Goal: Task Accomplishment & Management: Use online tool/utility

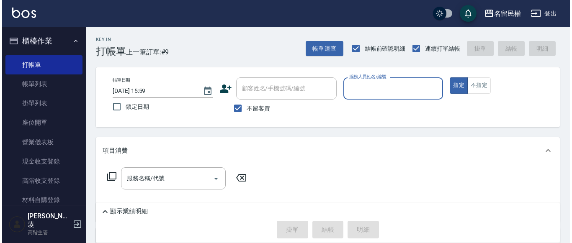
scroll to position [42, 0]
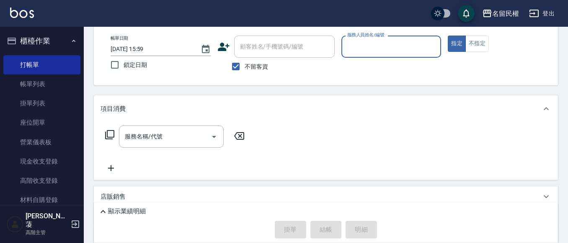
click at [252, 67] on span "不留客資" at bounding box center [256, 66] width 23 height 9
click at [245, 67] on input "不留客資" at bounding box center [236, 67] width 18 height 18
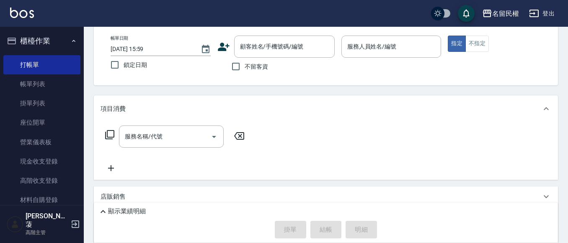
click at [262, 59] on label "不留客資" at bounding box center [247, 67] width 41 height 18
click at [245, 59] on input "不留客資" at bounding box center [236, 67] width 18 height 18
drag, startPoint x: 257, startPoint y: 67, endPoint x: 265, endPoint y: 54, distance: 15.2
click at [257, 67] on span "不留客資" at bounding box center [256, 66] width 23 height 9
click at [245, 67] on input "不留客資" at bounding box center [236, 67] width 18 height 18
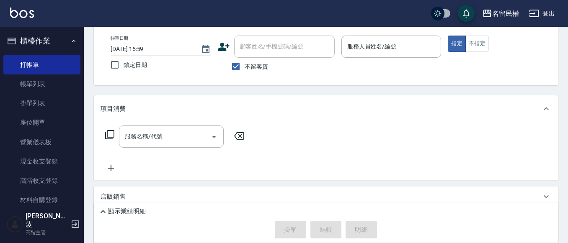
checkbox input "false"
click at [265, 54] on div "顧客姓名/手機號碼/編號" at bounding box center [284, 47] width 101 height 22
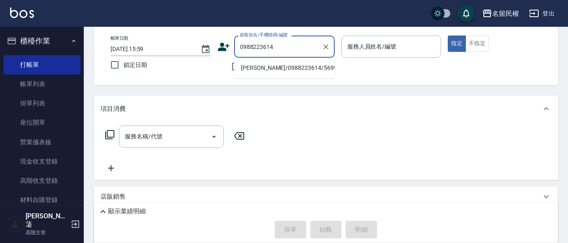
click at [293, 66] on li "[PERSON_NAME]/0988223614/5699" at bounding box center [284, 68] width 101 height 14
type input "[PERSON_NAME]/0988223614/5699"
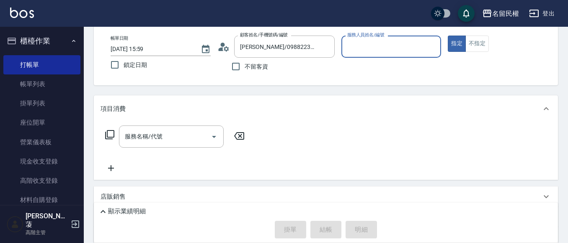
click at [227, 48] on icon at bounding box center [226, 48] width 5 height 5
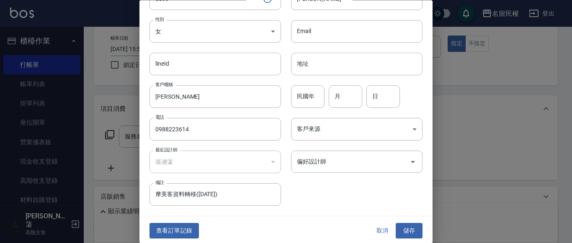
scroll to position [47, 0]
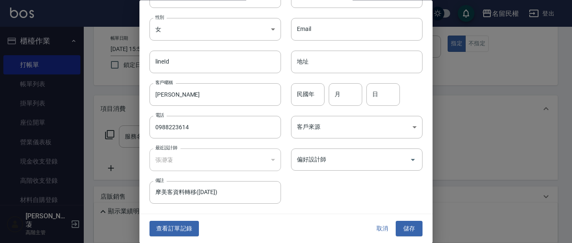
drag, startPoint x: 200, startPoint y: 125, endPoint x: 48, endPoint y: 90, distance: 155.9
click at [52, 92] on div "編輯客戶資料 最新顧客編號: 6406 客戶編號 5699 ​ 客戶編號 客戶姓名 [PERSON_NAME]姓名 性別 女 [DEMOGRAPHIC_DAT…" at bounding box center [286, 121] width 572 height 243
click at [179, 226] on button "查看訂單記錄" at bounding box center [174, 229] width 49 height 15
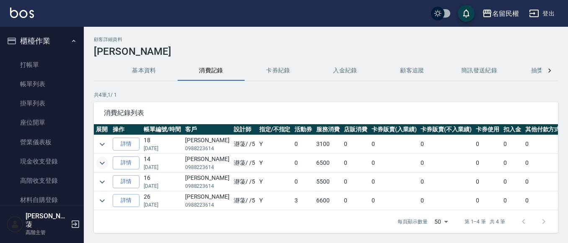
click at [106, 159] on icon "expand row" at bounding box center [102, 163] width 10 height 10
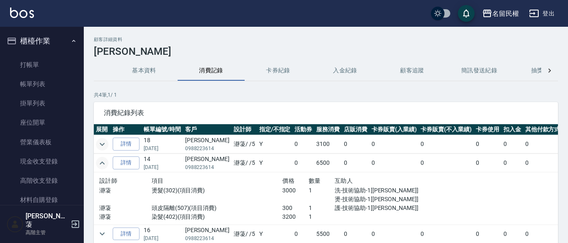
click at [100, 143] on icon "expand row" at bounding box center [102, 144] width 10 height 10
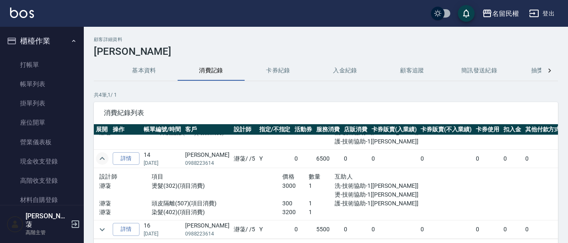
scroll to position [84, 0]
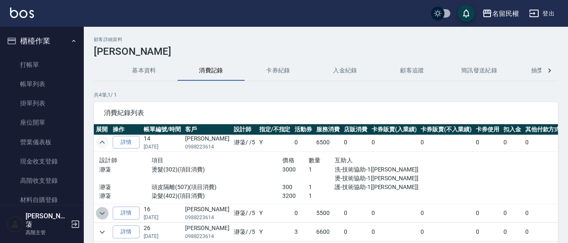
click at [98, 209] on icon "expand row" at bounding box center [102, 214] width 10 height 10
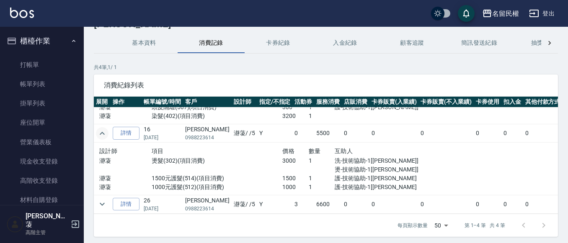
scroll to position [42, 0]
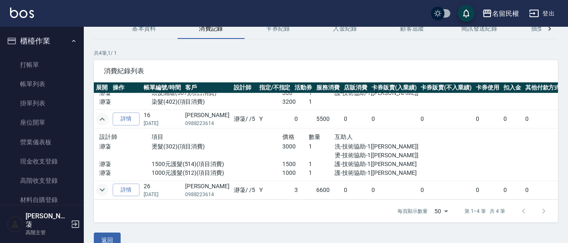
click at [102, 188] on icon "expand row" at bounding box center [102, 190] width 10 height 10
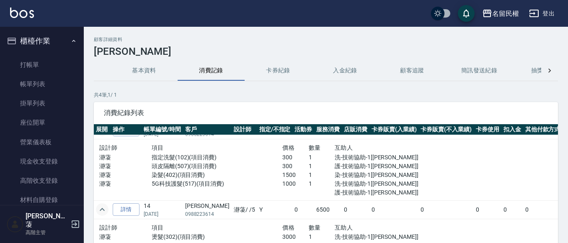
scroll to position [0, 0]
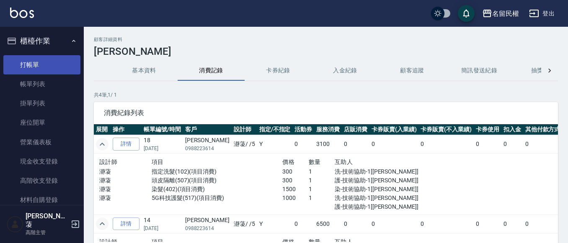
click at [56, 57] on link "打帳單" at bounding box center [41, 64] width 77 height 19
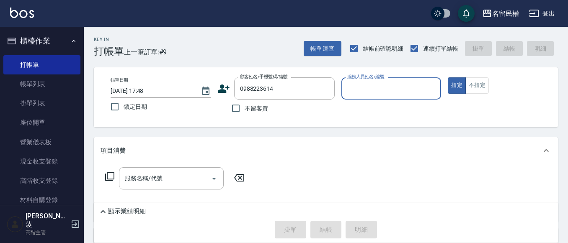
type input "[PERSON_NAME]/0988223614/5699"
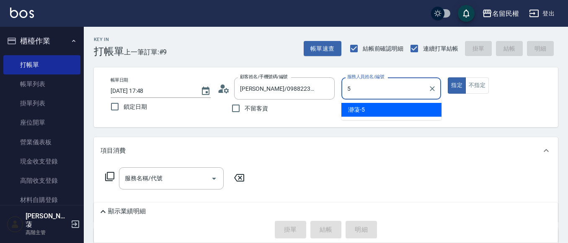
type input "瀞蓤-5"
type button "true"
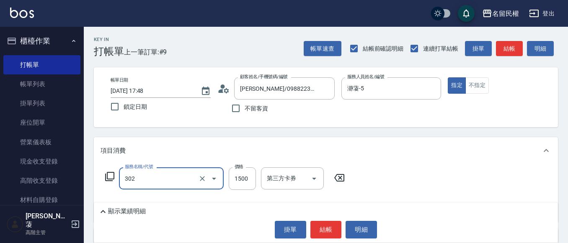
type input "燙髮(302)"
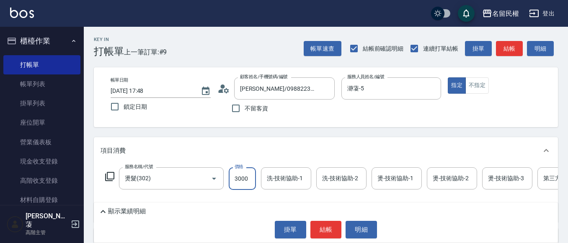
type input "3000"
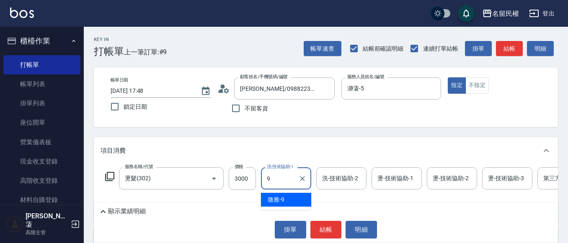
type input "微雅-9"
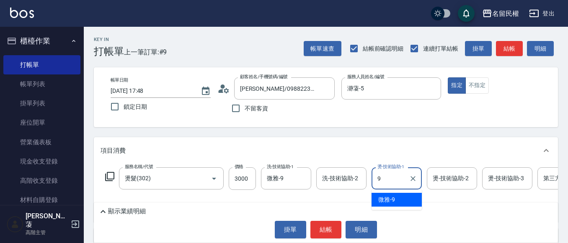
type input "微雅-9"
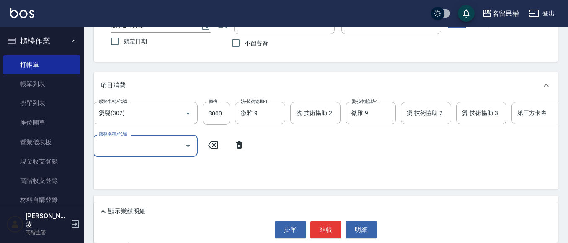
scroll to position [84, 0]
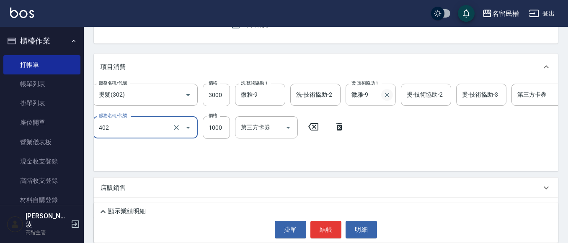
type input "染髮(402)"
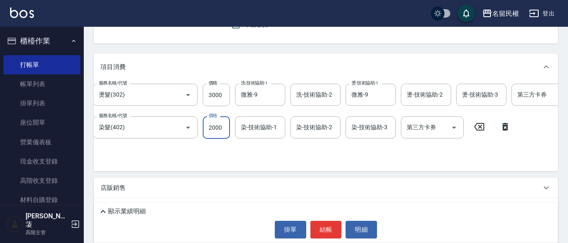
type input "2000"
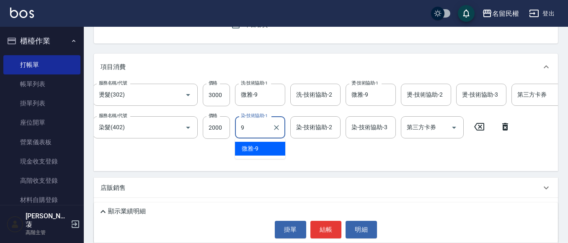
type input "微雅-9"
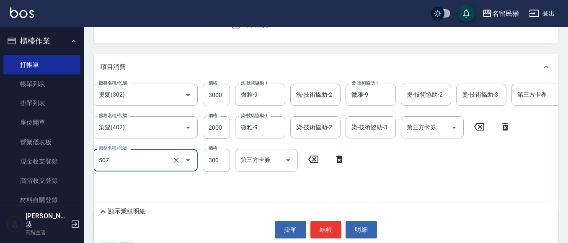
type input "頭皮隔離(507)"
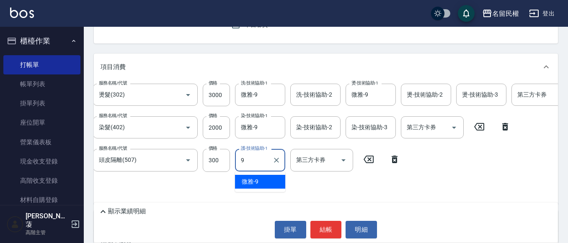
type input "微雅-9"
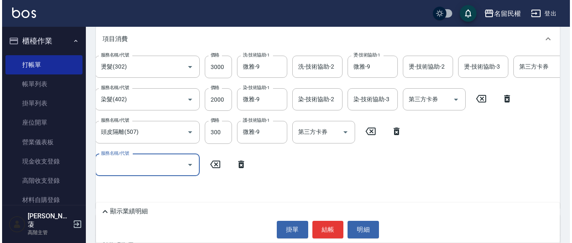
scroll to position [126, 0]
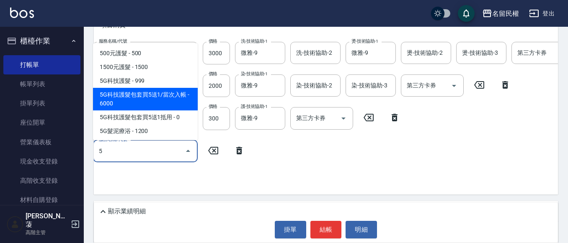
click at [162, 85] on span "5G科技護髮 - 999" at bounding box center [145, 81] width 105 height 14
type input "5G科技護髮(517)"
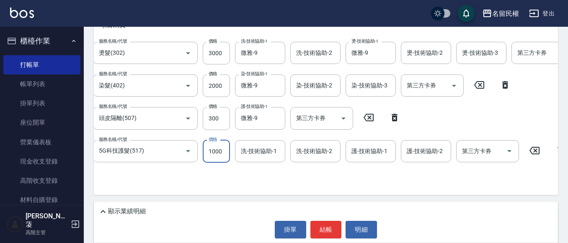
type input "1000"
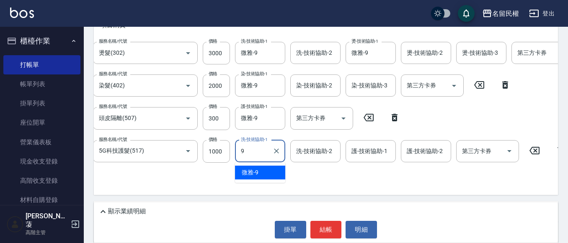
type input "微雅-9"
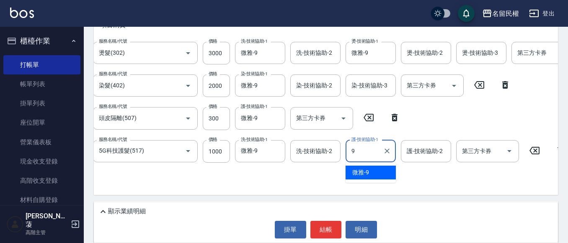
type input "微雅-9"
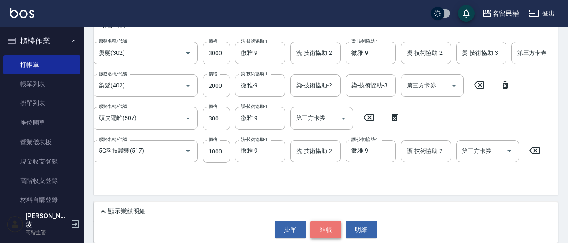
click at [328, 224] on button "結帳" at bounding box center [325, 230] width 31 height 18
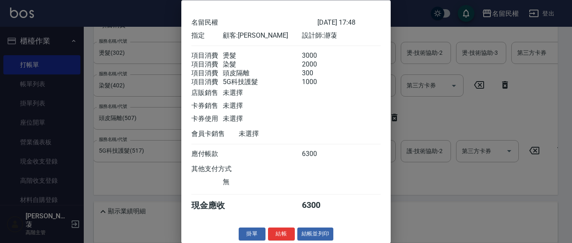
scroll to position [41, 0]
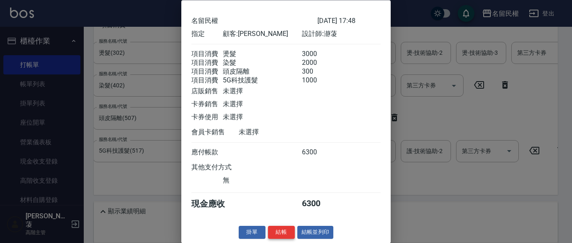
click at [284, 232] on button "結帳" at bounding box center [281, 233] width 27 height 13
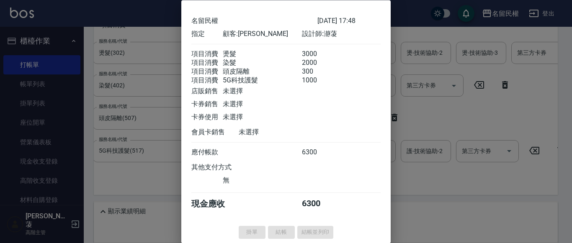
type input "[DATE] 17:49"
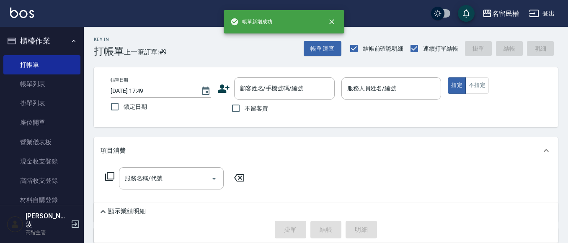
scroll to position [0, 0]
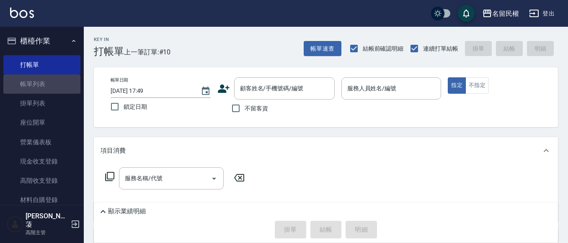
drag, startPoint x: 48, startPoint y: 83, endPoint x: 190, endPoint y: 164, distance: 163.4
click at [48, 83] on link "帳單列表" at bounding box center [41, 84] width 77 height 19
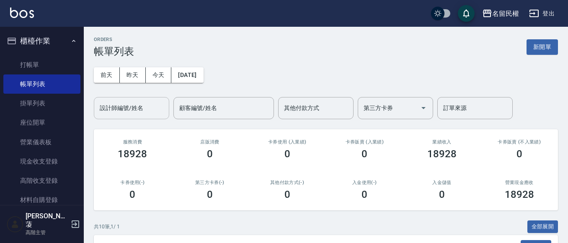
click at [132, 116] on div "設計師編號/姓名" at bounding box center [131, 108] width 75 height 22
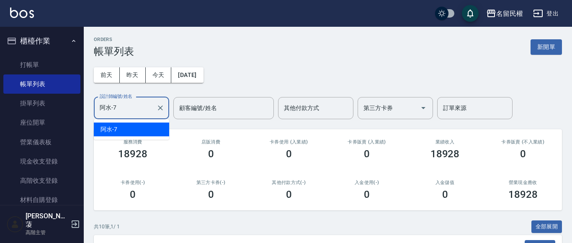
type input "阿水-7"
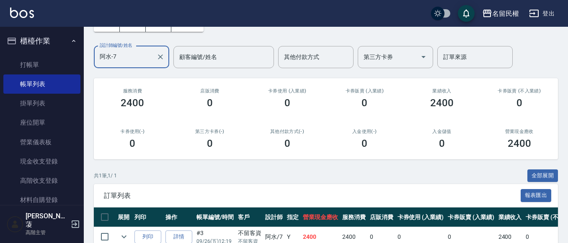
scroll to position [94, 0]
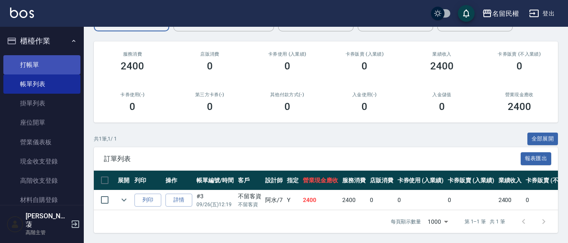
click at [53, 59] on link "打帳單" at bounding box center [41, 64] width 77 height 19
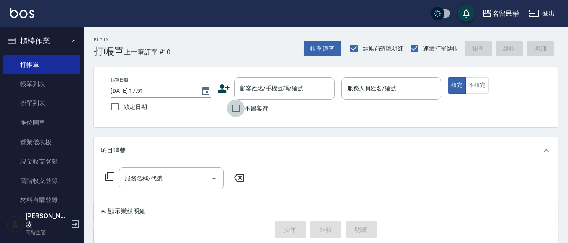
drag, startPoint x: 233, startPoint y: 105, endPoint x: 326, endPoint y: 105, distance: 93.0
click at [233, 105] on input "不留客資" at bounding box center [236, 109] width 18 height 18
checkbox input "true"
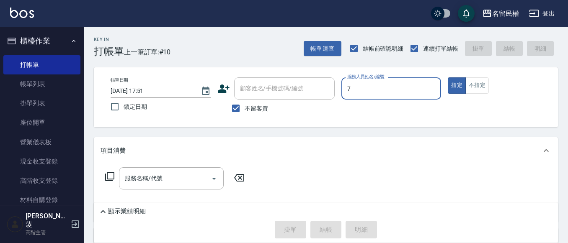
type input "阿水-7"
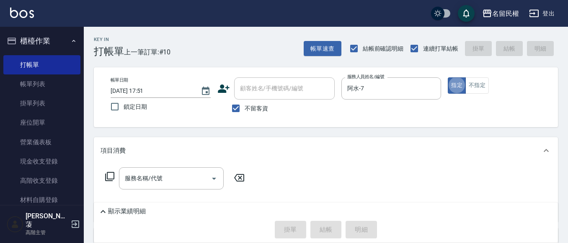
type button "true"
click at [179, 181] on input "服務名稱/代號" at bounding box center [165, 178] width 85 height 15
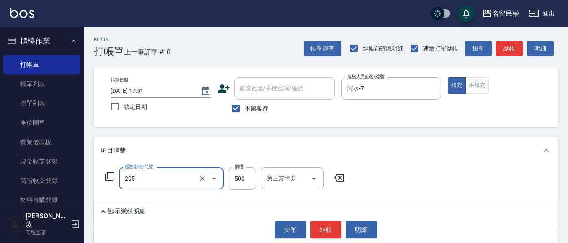
type input "指定洗剪(205)"
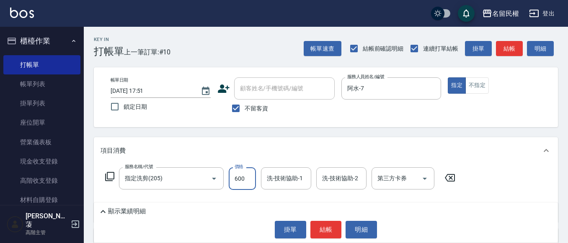
type input "600"
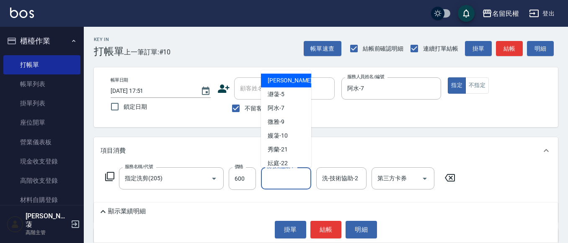
click at [281, 177] on input "洗-技術協助-1" at bounding box center [286, 178] width 43 height 15
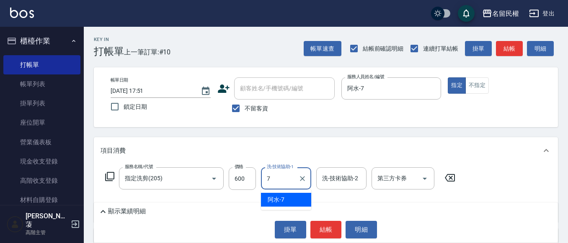
type input "阿水-7"
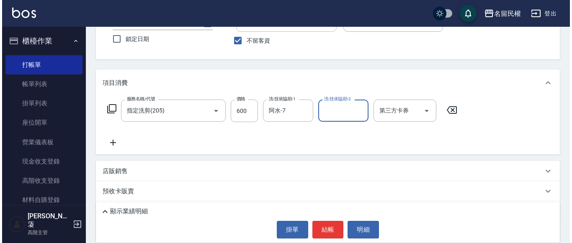
scroll to position [84, 0]
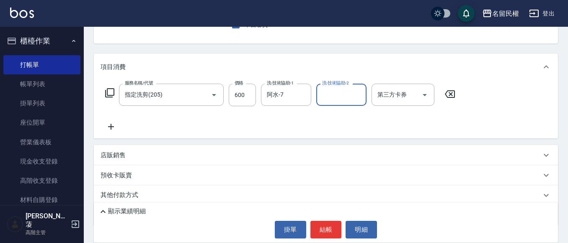
click at [114, 130] on icon at bounding box center [111, 127] width 21 height 10
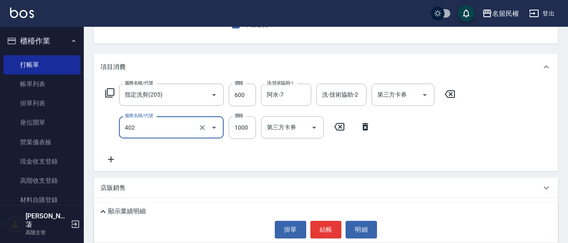
type input "染髮(402)"
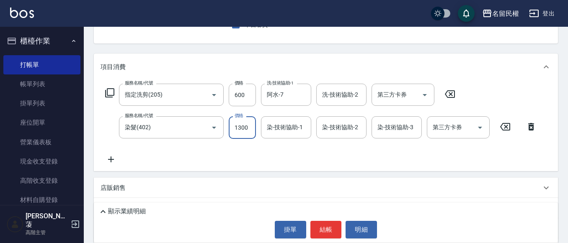
type input "1300"
type input "阿水-7"
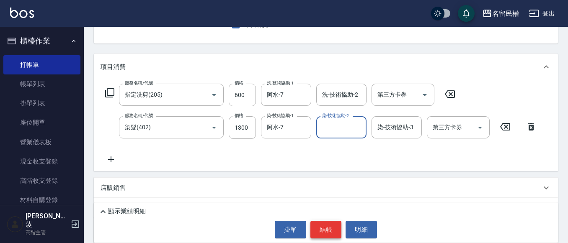
click at [330, 229] on button "結帳" at bounding box center [325, 230] width 31 height 18
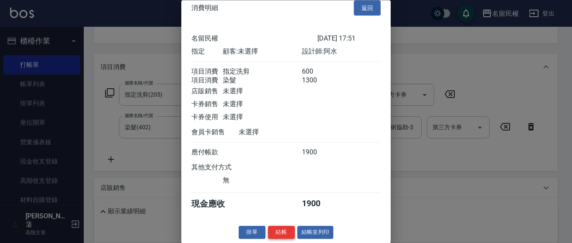
scroll to position [21, 0]
click at [282, 234] on button "結帳" at bounding box center [281, 233] width 27 height 13
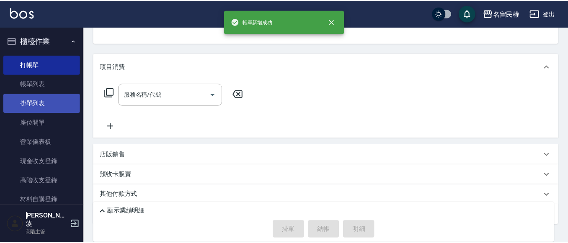
scroll to position [81, 0]
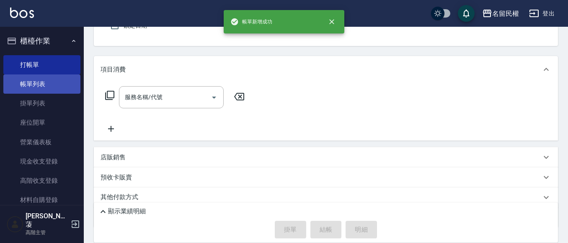
click at [36, 86] on link "帳單列表" at bounding box center [41, 84] width 77 height 19
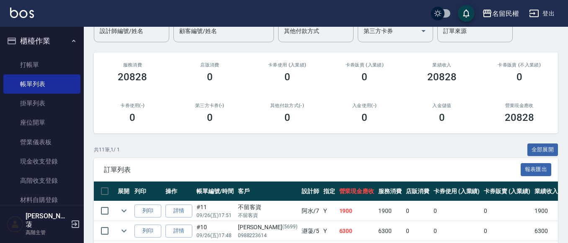
scroll to position [168, 0]
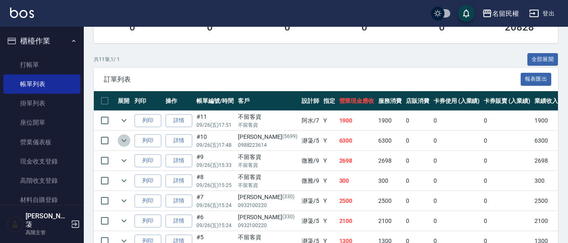
click at [123, 139] on icon "expand row" at bounding box center [124, 141] width 10 height 10
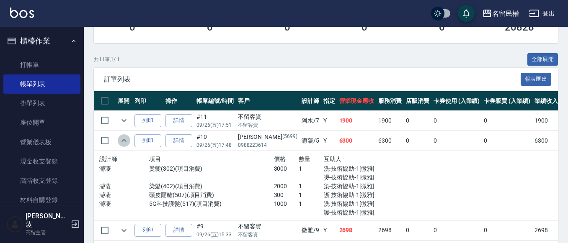
click at [123, 139] on icon "expand row" at bounding box center [124, 141] width 10 height 10
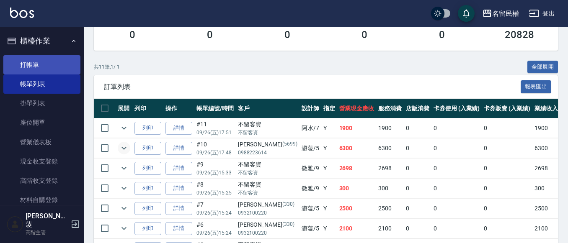
scroll to position [84, 0]
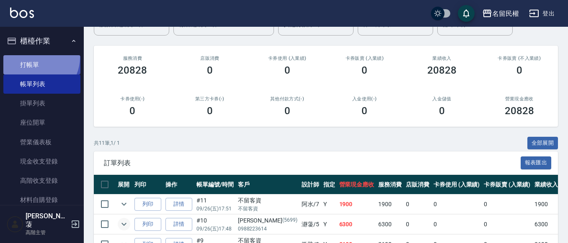
click at [35, 57] on link "打帳單" at bounding box center [41, 64] width 77 height 19
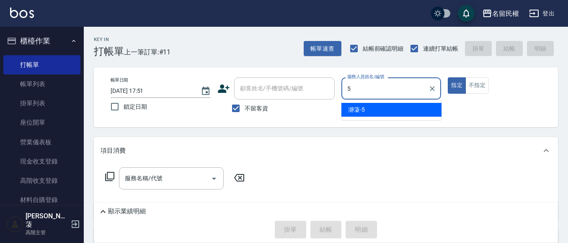
type input "瀞蓤-5"
type button "true"
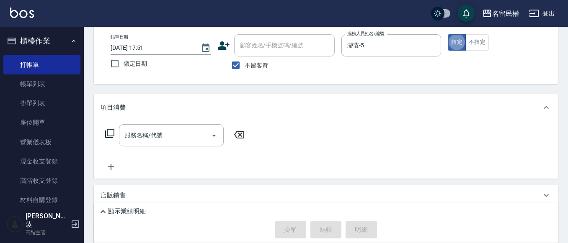
scroll to position [84, 0]
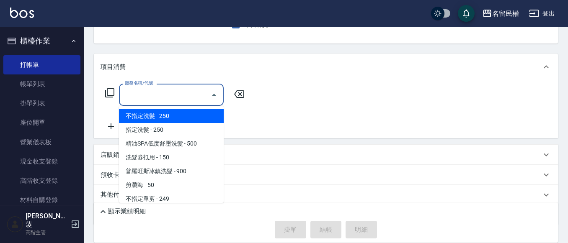
click at [154, 102] on input "服務名稱/代號" at bounding box center [165, 95] width 85 height 15
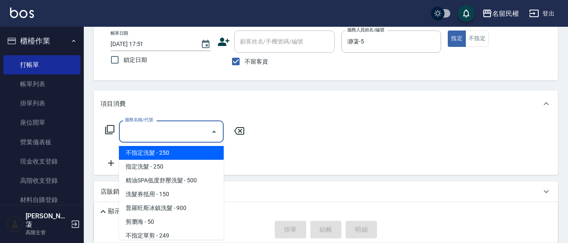
scroll to position [0, 0]
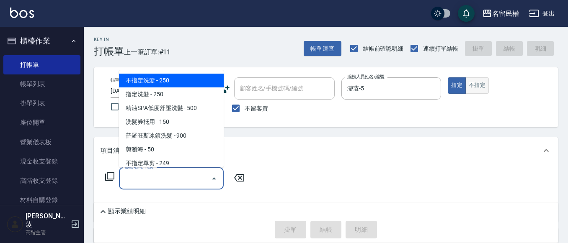
click at [479, 90] on button "不指定" at bounding box center [476, 85] width 23 height 16
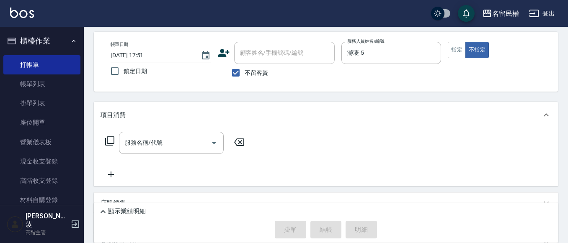
scroll to position [84, 0]
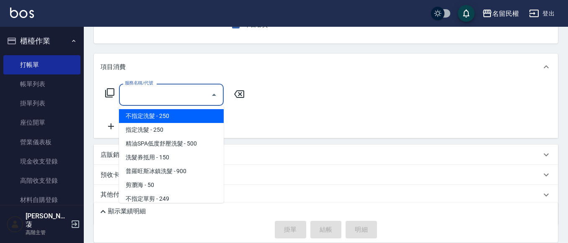
click at [134, 95] on input "服務名稱/代號" at bounding box center [165, 95] width 85 height 15
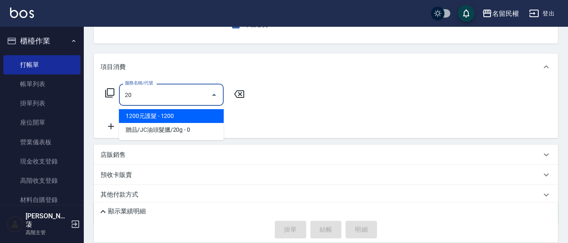
type input "2"
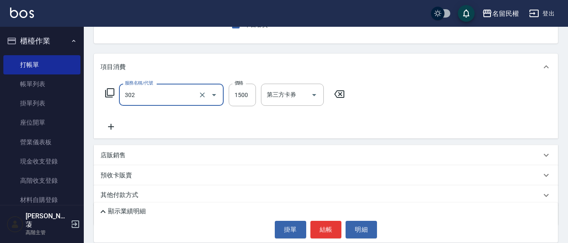
type input "燙髮(302)"
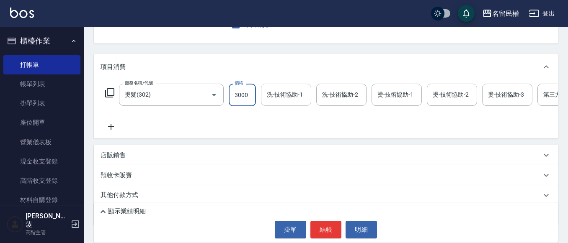
type input "3000"
click at [285, 99] on input "洗-技術協助-1" at bounding box center [286, 95] width 43 height 15
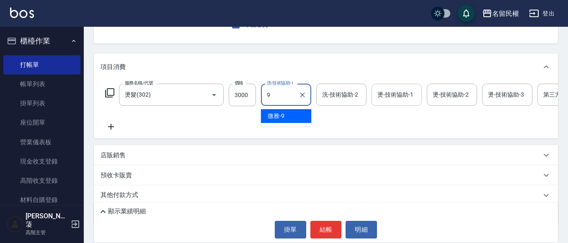
type input "微雅-9"
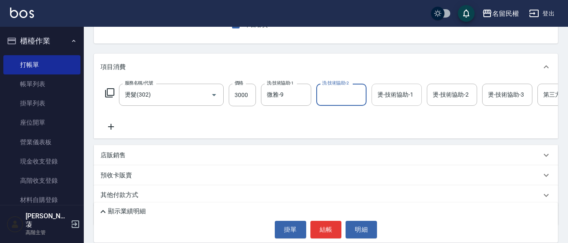
click at [392, 92] on div "燙-技術協助-1 燙-技術協助-1" at bounding box center [396, 95] width 50 height 22
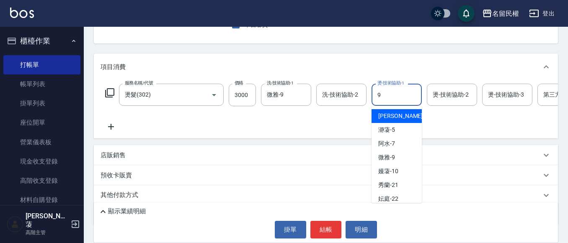
type input "微雅-9"
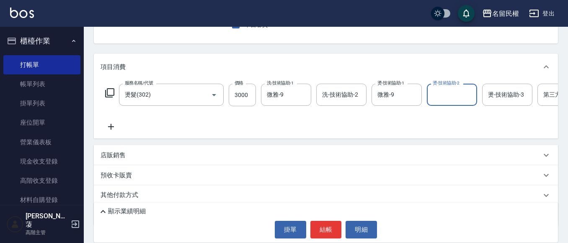
click at [105, 124] on icon at bounding box center [111, 127] width 21 height 10
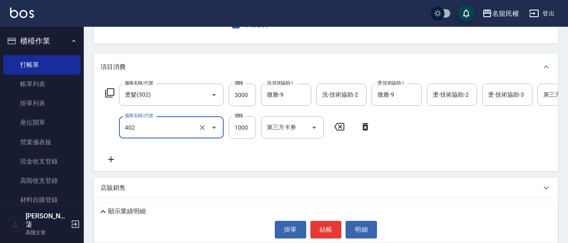
type input "染髮(402)"
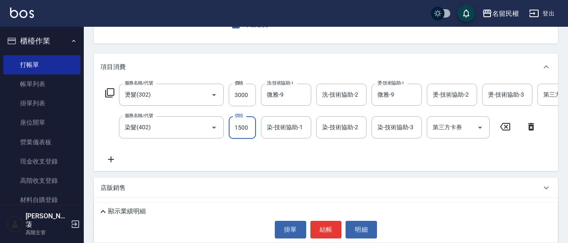
type input "1500"
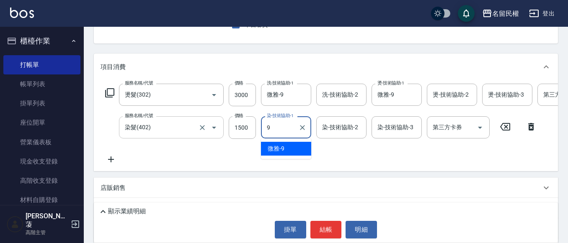
type input "微雅-9"
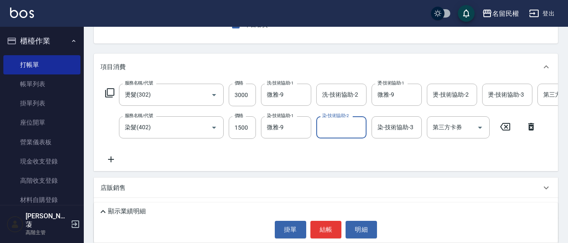
click at [110, 160] on icon at bounding box center [111, 160] width 21 height 10
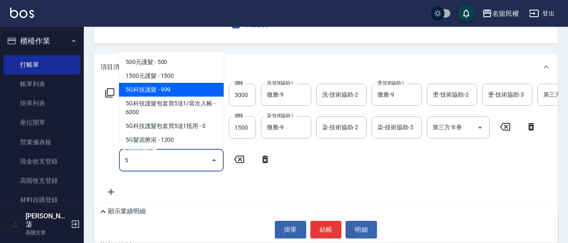
click at [182, 94] on span "5G科技護髮 - 999" at bounding box center [171, 90] width 105 height 14
type input "5G科技護髮(517)"
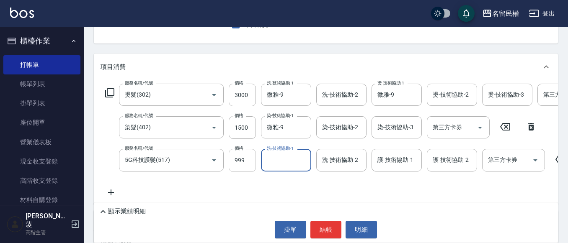
click at [247, 165] on input "999" at bounding box center [242, 160] width 27 height 23
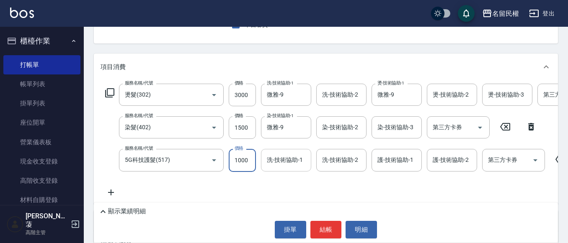
type input "1000"
click at [277, 162] on input "洗-技術協助-1" at bounding box center [286, 160] width 43 height 15
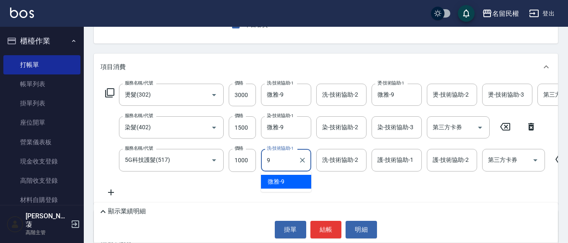
type input "微雅-9"
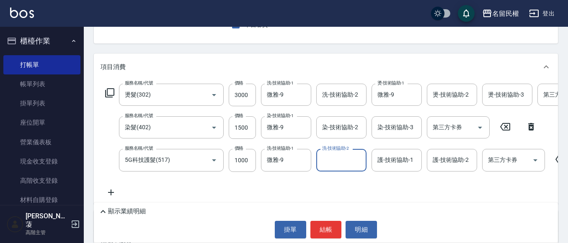
click at [367, 165] on form "洗-技術協助-2 洗-技術協助-2" at bounding box center [343, 160] width 55 height 22
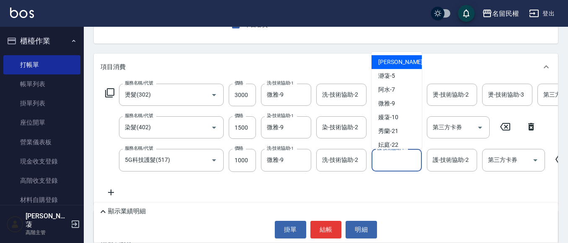
click at [380, 165] on input "護-技術協助-1" at bounding box center [396, 160] width 43 height 15
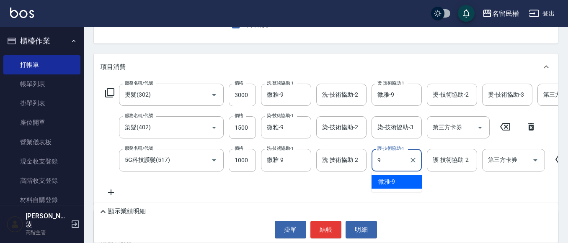
type input "微雅-9"
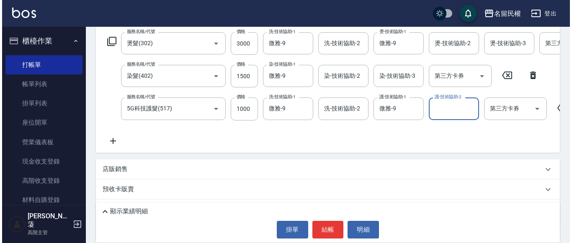
scroll to position [184, 0]
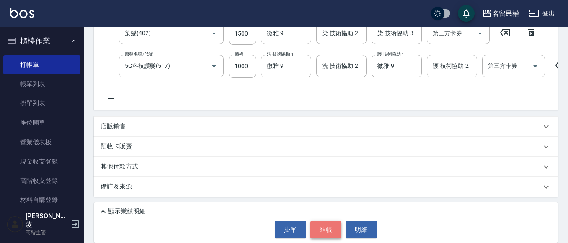
click at [327, 233] on button "結帳" at bounding box center [325, 230] width 31 height 18
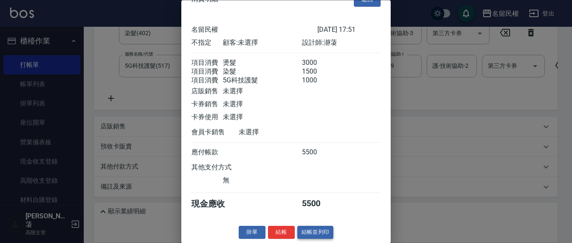
scroll to position [31, 0]
click at [287, 235] on button "結帳" at bounding box center [281, 233] width 27 height 13
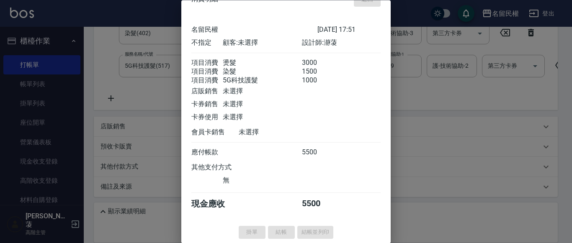
type input "[DATE] 17:52"
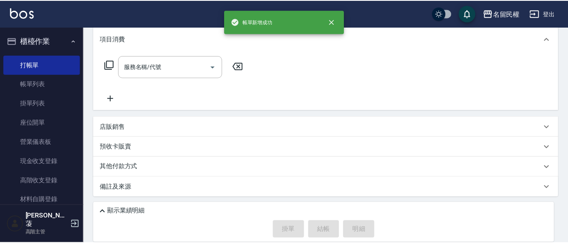
scroll to position [0, 0]
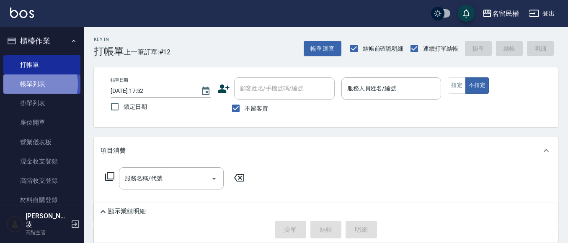
click at [30, 84] on link "帳單列表" at bounding box center [41, 84] width 77 height 19
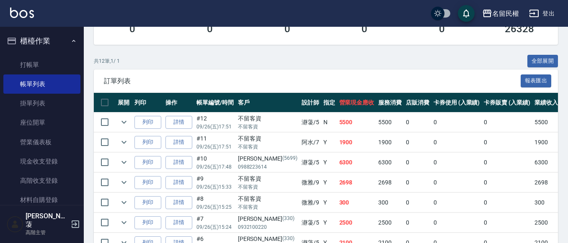
scroll to position [168, 0]
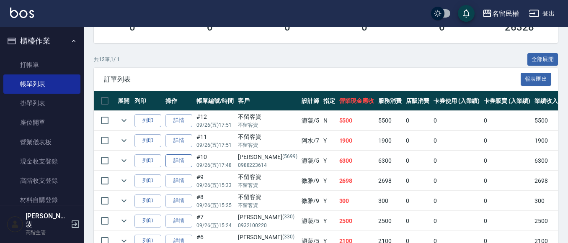
click at [181, 162] on link "詳情" at bounding box center [178, 161] width 27 height 13
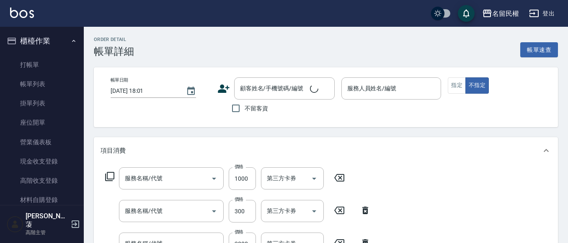
type input "[DATE] 17:48"
type input "瀞蓤-5"
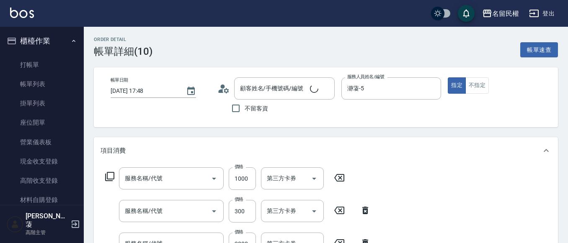
type input "5G科技護髮(517)"
type input "頭皮隔離(507)"
type input "染髮(402)"
type input "燙髮(302)"
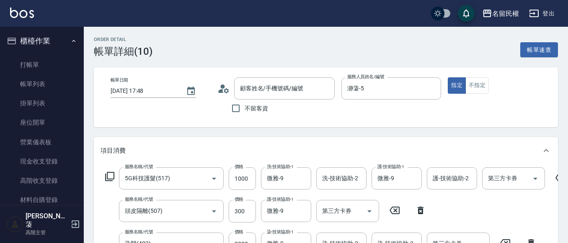
type input "[PERSON_NAME]/0988223614/5699"
click at [223, 90] on icon at bounding box center [223, 89] width 13 height 13
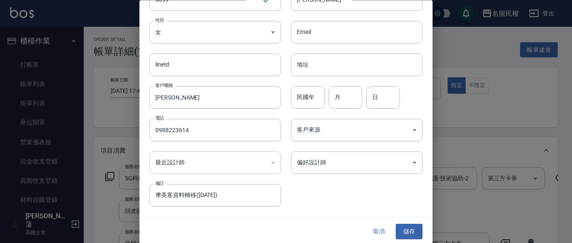
scroll to position [47, 0]
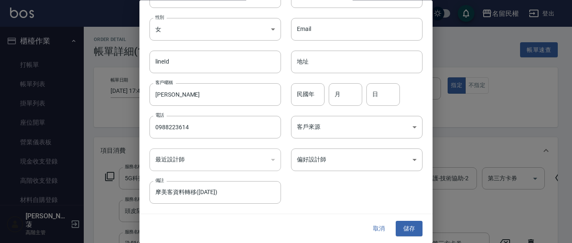
drag, startPoint x: 369, startPoint y: 228, endPoint x: 286, endPoint y: 128, distance: 129.4
click at [369, 228] on button "取消" at bounding box center [379, 229] width 27 height 15
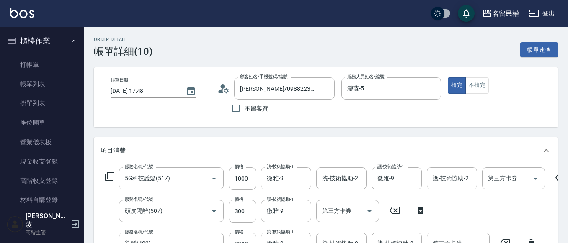
click at [221, 90] on icon at bounding box center [220, 91] width 5 height 4
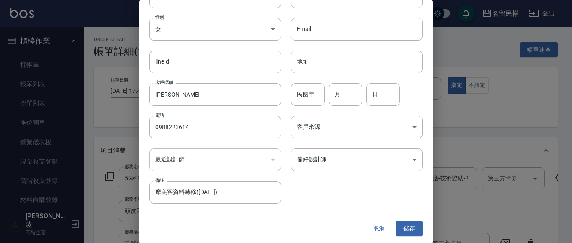
drag, startPoint x: 116, startPoint y: 112, endPoint x: 123, endPoint y: 113, distance: 6.8
click at [116, 113] on div at bounding box center [286, 121] width 572 height 243
click at [408, 229] on button "儲存" at bounding box center [409, 229] width 27 height 15
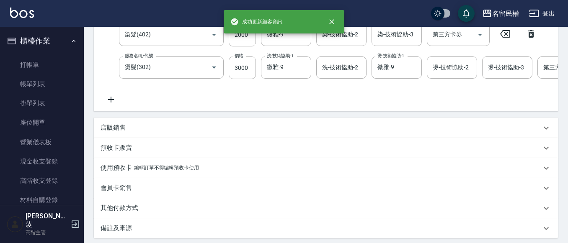
scroll to position [302, 0]
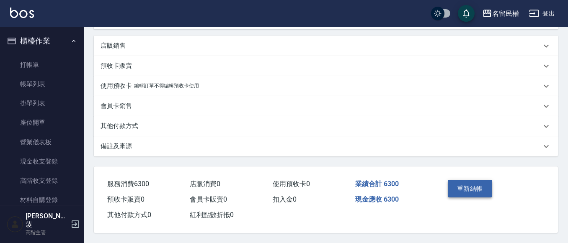
click at [457, 182] on button "重新結帳" at bounding box center [470, 189] width 44 height 18
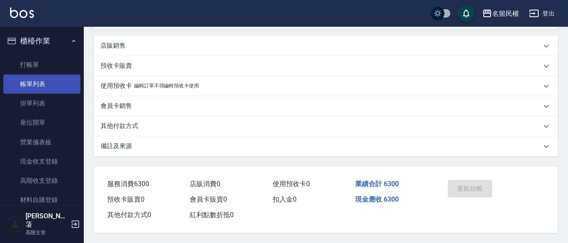
click at [39, 57] on link "打帳單" at bounding box center [41, 64] width 77 height 19
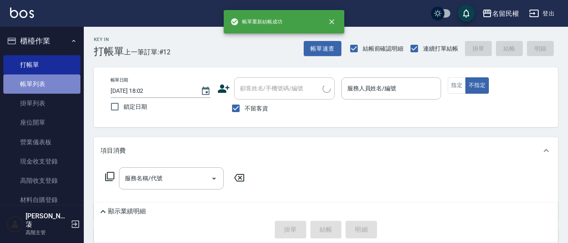
click at [46, 81] on link "帳單列表" at bounding box center [41, 84] width 77 height 19
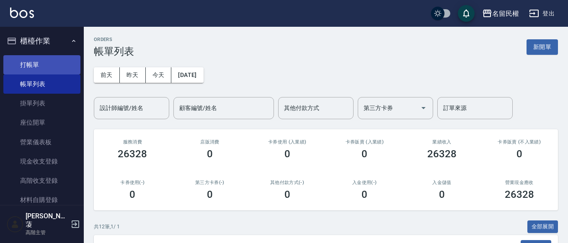
drag, startPoint x: 41, startPoint y: 62, endPoint x: 88, endPoint y: 62, distance: 46.5
click at [42, 62] on link "打帳單" at bounding box center [41, 64] width 77 height 19
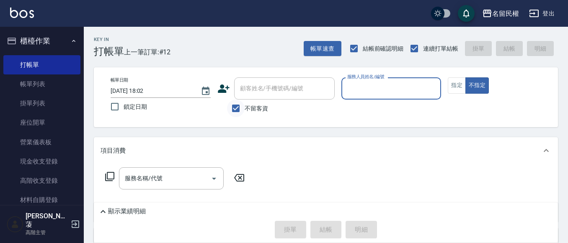
click at [236, 107] on input "不留客資" at bounding box center [236, 109] width 18 height 18
checkbox input "false"
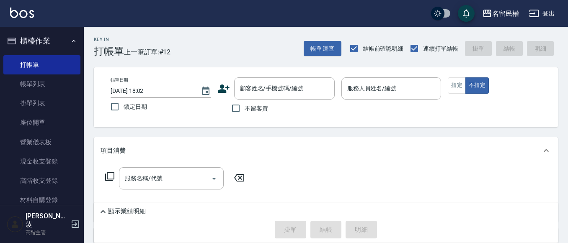
click at [224, 89] on icon at bounding box center [223, 89] width 13 height 13
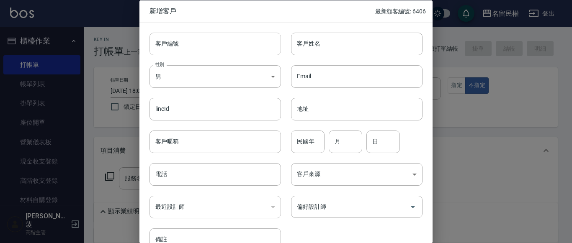
click at [201, 44] on input "客戶編號" at bounding box center [216, 43] width 132 height 23
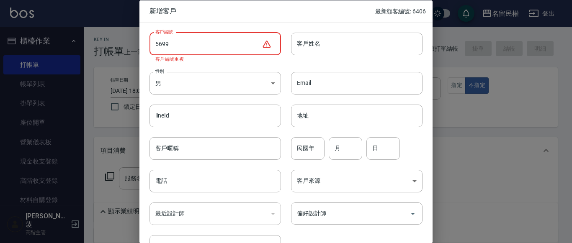
type input "5699"
click at [458, 52] on div at bounding box center [286, 121] width 572 height 243
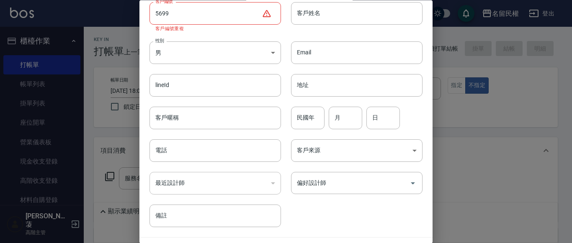
scroll to position [54, 0]
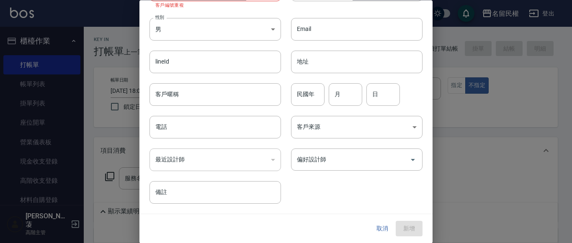
click at [378, 232] on button "取消" at bounding box center [382, 229] width 27 height 15
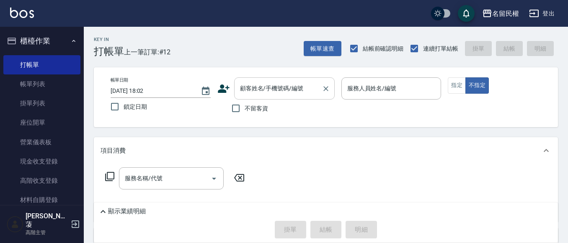
click at [277, 95] on input "顧客姓名/手機號碼/編號" at bounding box center [278, 88] width 80 height 15
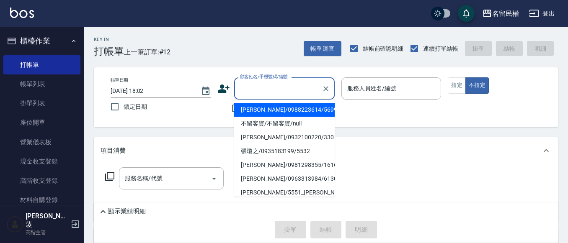
click at [250, 112] on li "[PERSON_NAME]/0988223614/5699" at bounding box center [284, 110] width 101 height 14
type input "[PERSON_NAME]/0988223614/5699"
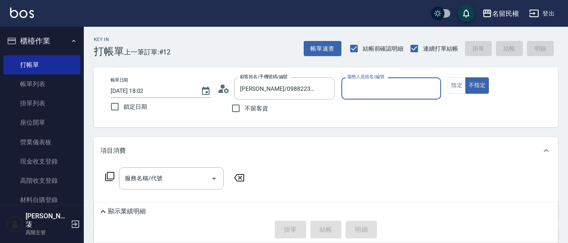
click at [221, 90] on icon at bounding box center [220, 91] width 5 height 4
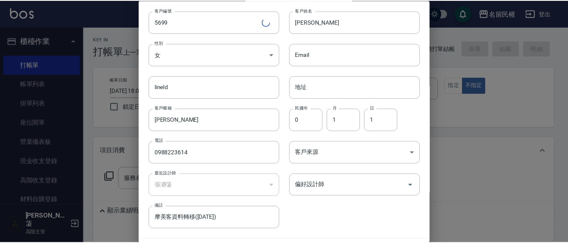
scroll to position [47, 0]
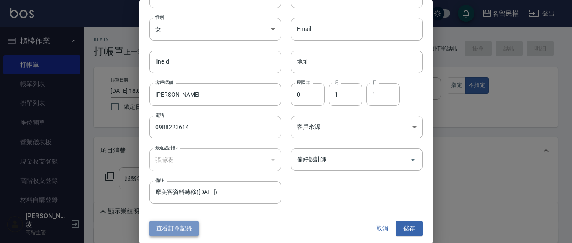
click at [172, 229] on button "查看訂單記錄" at bounding box center [174, 229] width 49 height 15
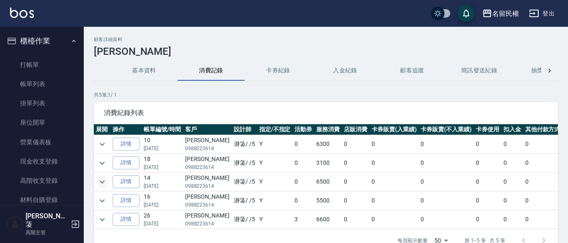
click at [102, 183] on icon "expand row" at bounding box center [102, 182] width 5 height 3
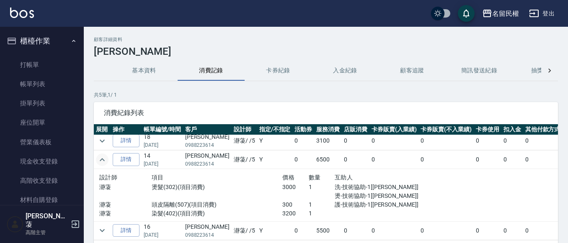
scroll to position [42, 0]
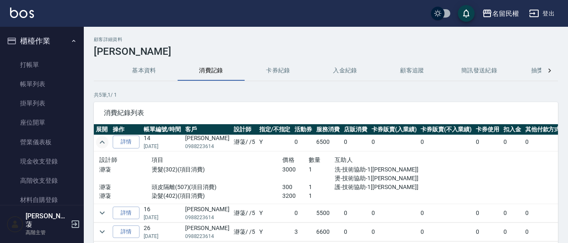
click at [103, 138] on icon "expand row" at bounding box center [102, 142] width 10 height 10
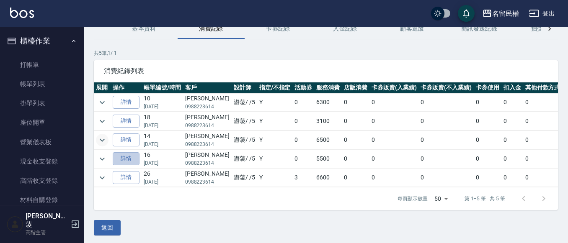
drag, startPoint x: 113, startPoint y: 157, endPoint x: 108, endPoint y: 158, distance: 4.4
click at [111, 157] on td "詳情" at bounding box center [126, 159] width 31 height 18
click at [106, 158] on icon "expand row" at bounding box center [102, 159] width 10 height 10
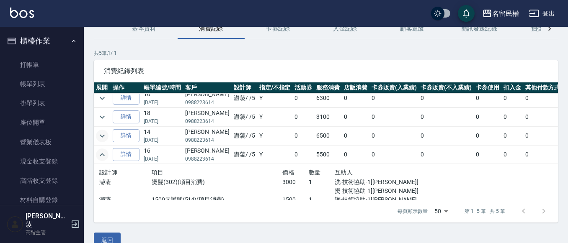
scroll to position [0, 0]
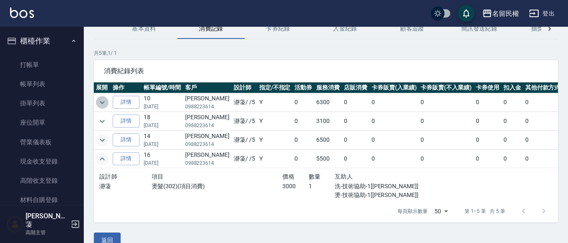
click at [107, 104] on button "expand row" at bounding box center [102, 102] width 13 height 13
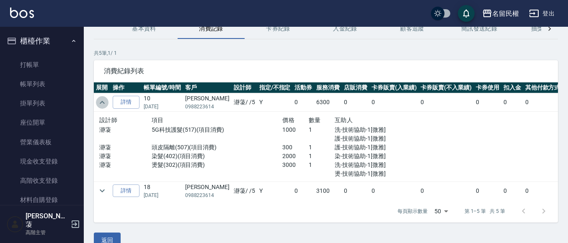
click at [105, 103] on icon "expand row" at bounding box center [102, 103] width 10 height 10
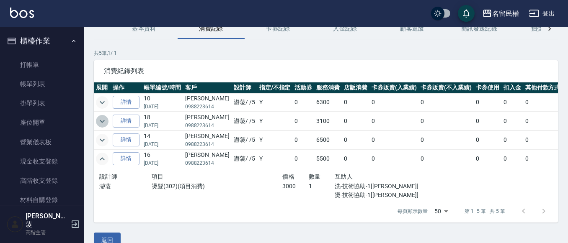
click at [106, 122] on icon "expand row" at bounding box center [102, 121] width 10 height 10
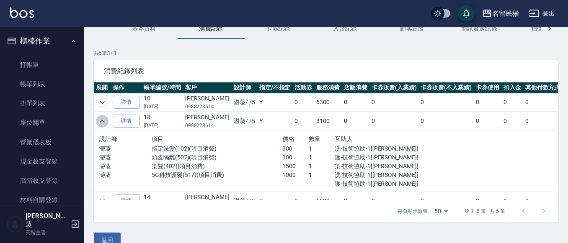
click at [105, 122] on icon "expand row" at bounding box center [102, 121] width 10 height 10
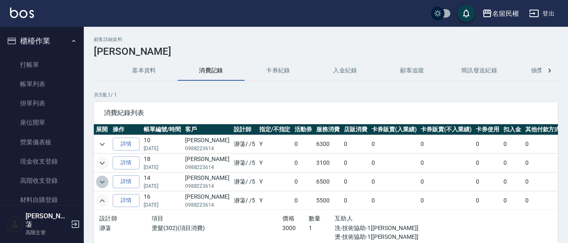
click at [104, 180] on icon "expand row" at bounding box center [102, 182] width 10 height 10
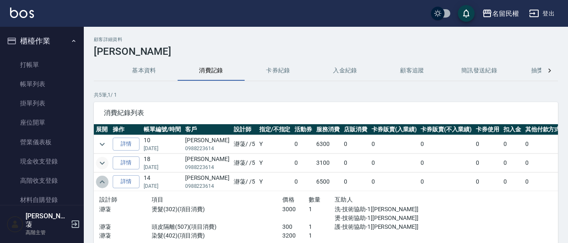
click at [101, 183] on icon "expand row" at bounding box center [102, 182] width 5 height 3
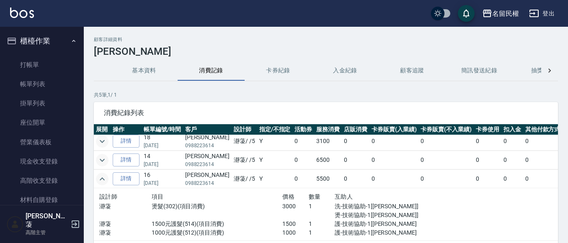
scroll to position [46, 0]
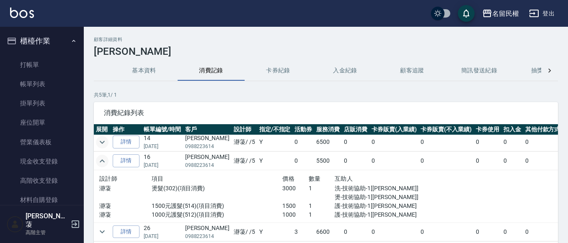
click at [102, 158] on icon "expand row" at bounding box center [102, 161] width 10 height 10
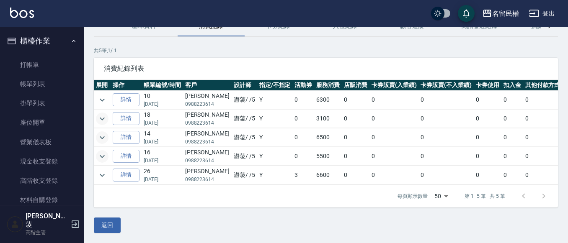
scroll to position [51, 0]
click at [99, 170] on icon "expand row" at bounding box center [102, 175] width 10 height 10
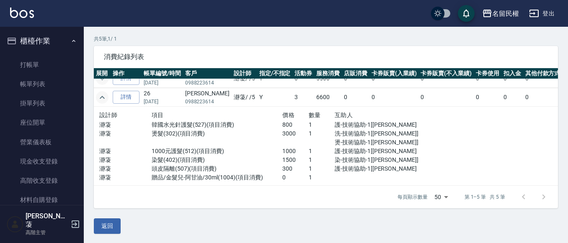
scroll to position [57, 0]
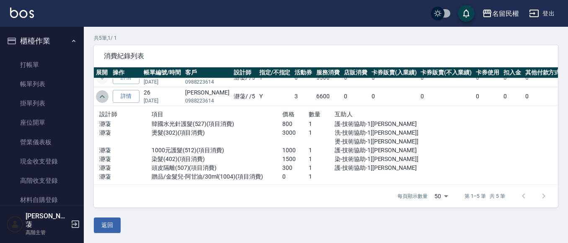
click at [103, 95] on icon "expand row" at bounding box center [102, 96] width 5 height 3
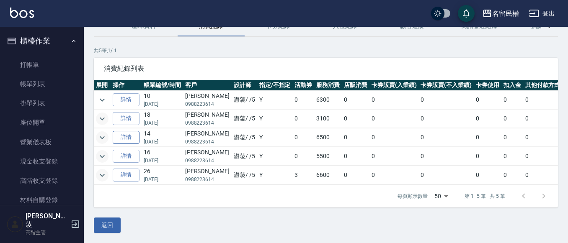
scroll to position [51, 0]
click at [101, 172] on icon "expand row" at bounding box center [102, 175] width 10 height 10
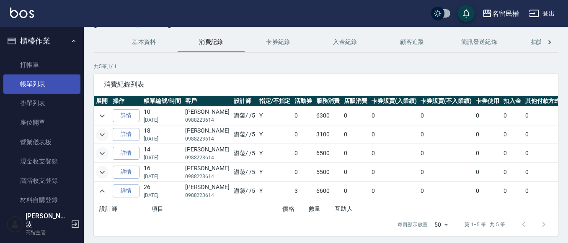
scroll to position [0, 0]
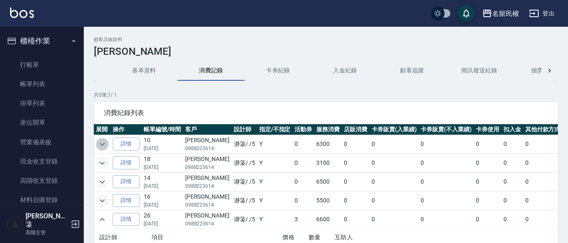
click at [103, 146] on icon "expand row" at bounding box center [102, 144] width 10 height 10
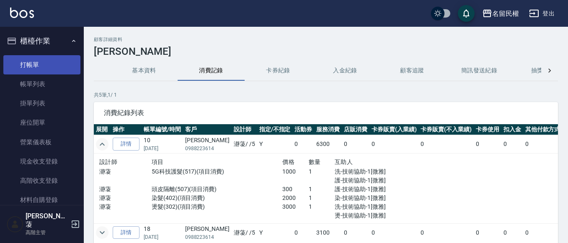
click at [53, 62] on link "打帳單" at bounding box center [41, 64] width 77 height 19
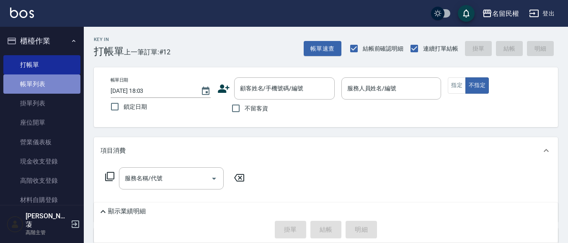
click at [56, 82] on link "帳單列表" at bounding box center [41, 84] width 77 height 19
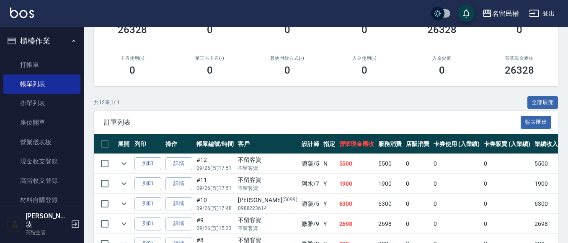
scroll to position [126, 0]
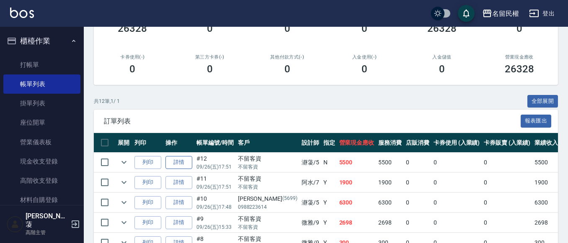
click at [180, 162] on link "詳情" at bounding box center [178, 162] width 27 height 13
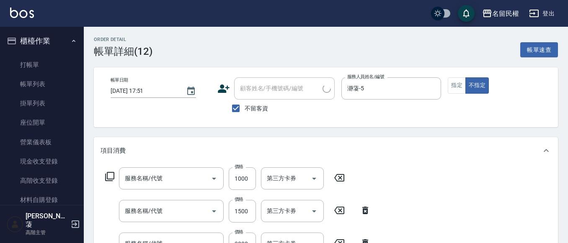
type input "[DATE] 17:51"
checkbox input "true"
type input "瀞蓤-5"
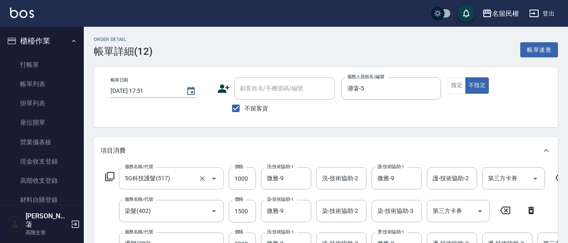
type input "5G科技護髮(517)"
type input "染髮(402)"
type input "燙髮(302)"
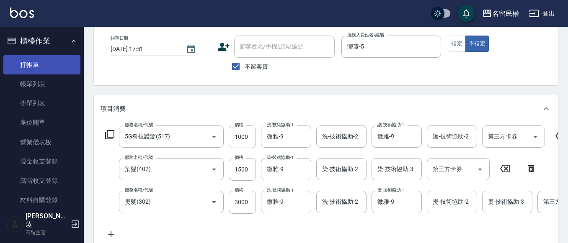
click at [29, 65] on link "打帳單" at bounding box center [41, 64] width 77 height 19
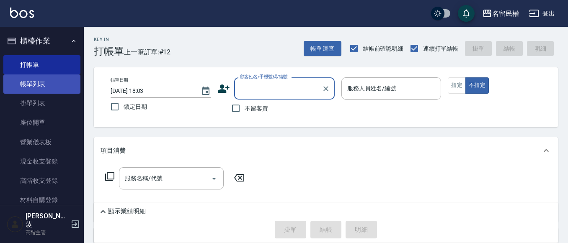
click at [38, 84] on link "帳單列表" at bounding box center [41, 84] width 77 height 19
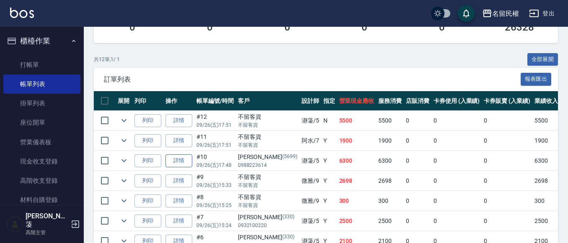
click at [185, 162] on link "詳情" at bounding box center [178, 161] width 27 height 13
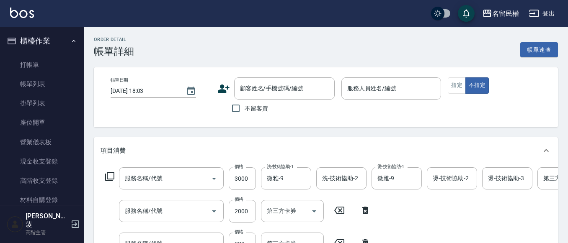
type input "[DATE] 17:48"
type input "瀞蓤-5"
type input "燙髮(302)"
type input "染髮(402)"
type input "頭皮隔離(507)"
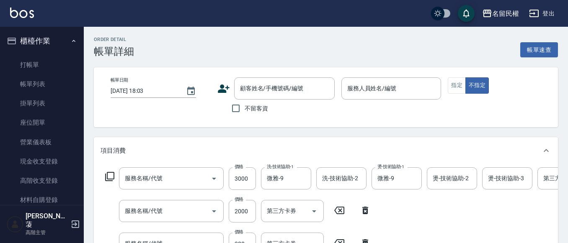
type input "5G科技護髮(517)"
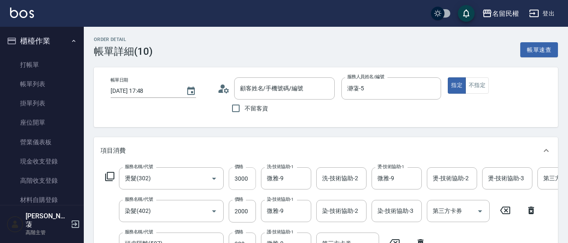
type input "[PERSON_NAME]/0988223614/5699"
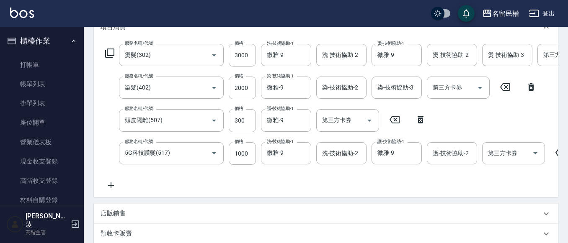
scroll to position [126, 0]
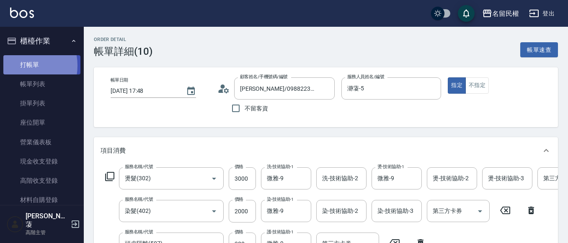
click at [20, 65] on link "打帳單" at bounding box center [41, 64] width 77 height 19
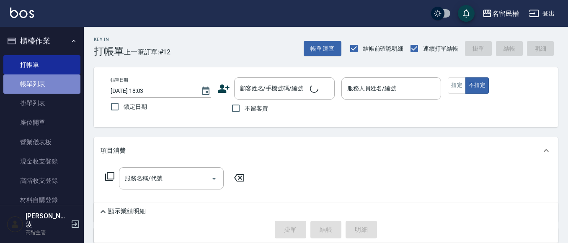
click at [47, 89] on link "帳單列表" at bounding box center [41, 84] width 77 height 19
